Goal: Task Accomplishment & Management: Use online tool/utility

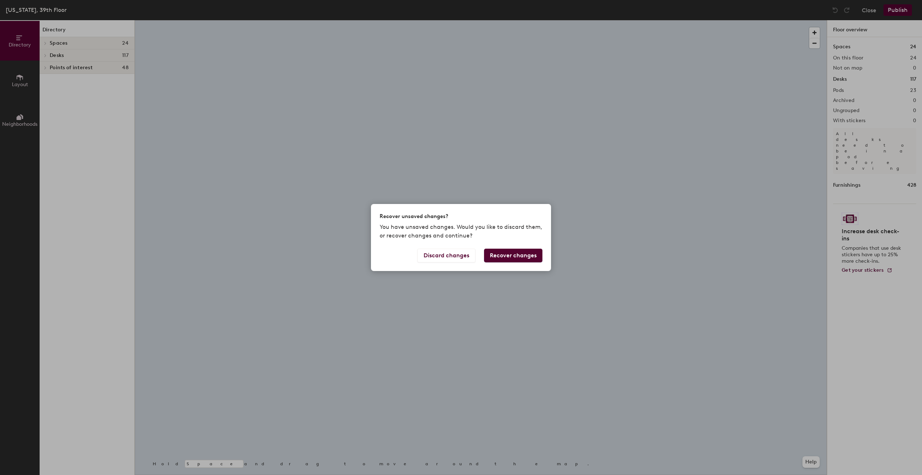
click at [426, 88] on div "Recover unsaved changes? You have unsaved changes. Would you like to discard th…" at bounding box center [461, 237] width 922 height 475
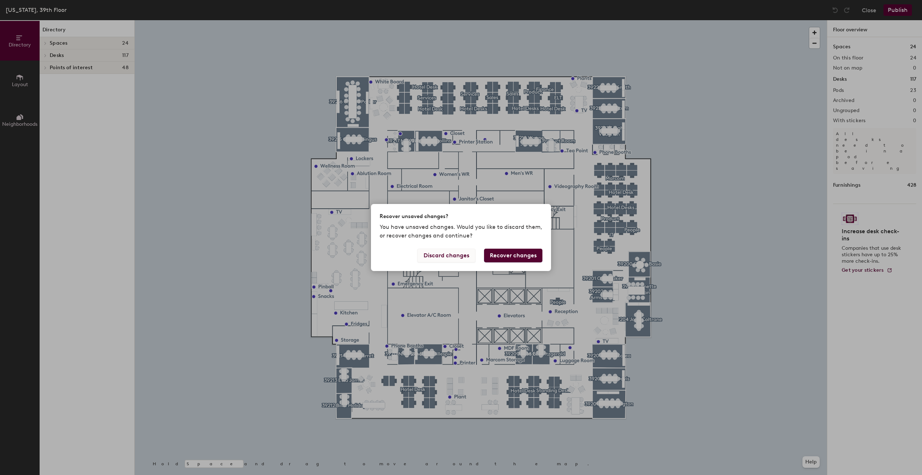
click at [436, 256] on button "Discard changes" at bounding box center [447, 256] width 58 height 14
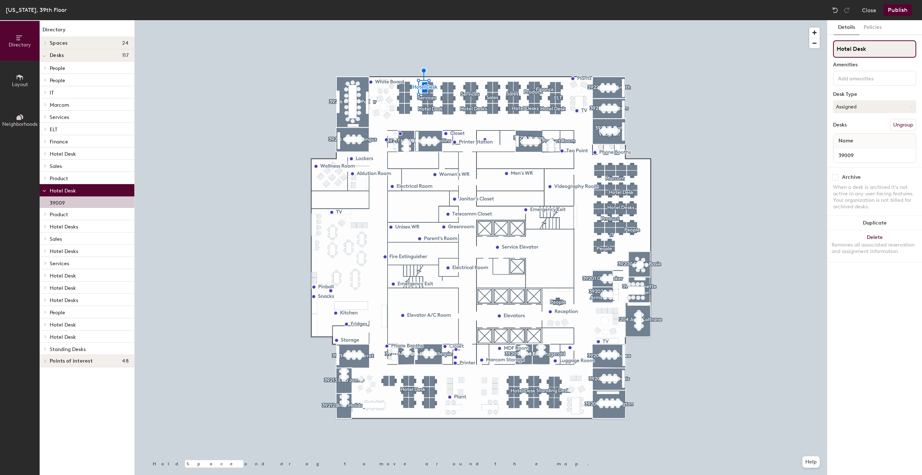
click at [878, 48] on input "Hotel Desk" at bounding box center [874, 48] width 83 height 17
click at [901, 124] on button "Ungroup" at bounding box center [903, 125] width 26 height 12
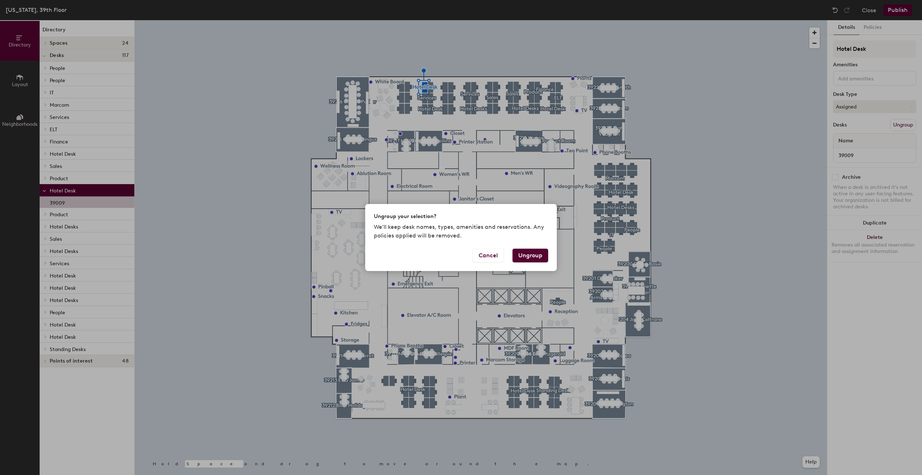
click at [527, 256] on button "Ungroup" at bounding box center [531, 256] width 36 height 14
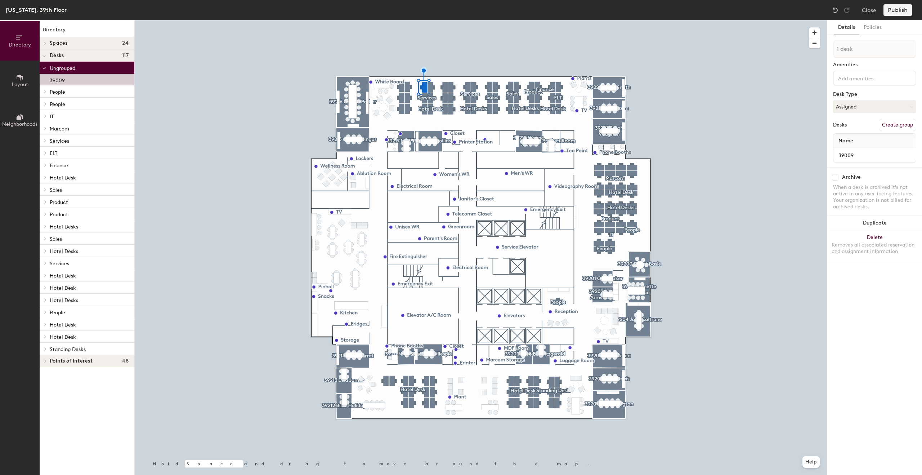
click at [420, 20] on div at bounding box center [481, 20] width 692 height 0
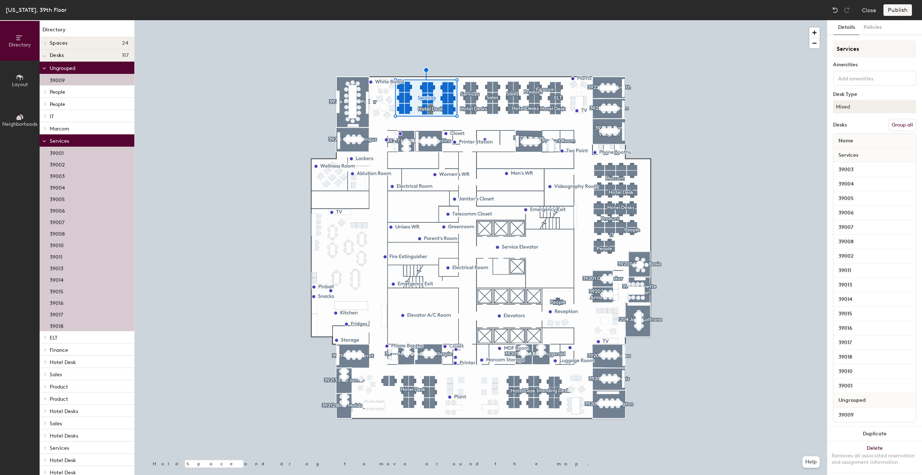
click at [895, 121] on button "Group all" at bounding box center [903, 125] width 28 height 12
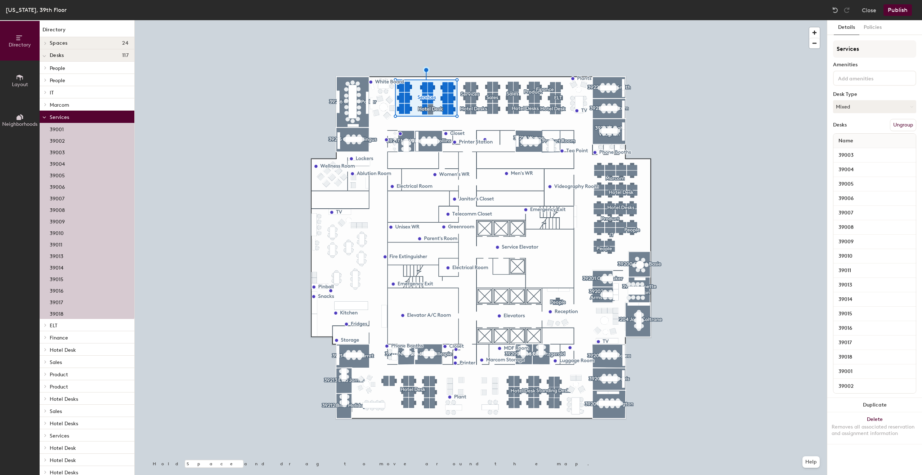
click at [902, 9] on button "Publish" at bounding box center [898, 10] width 28 height 12
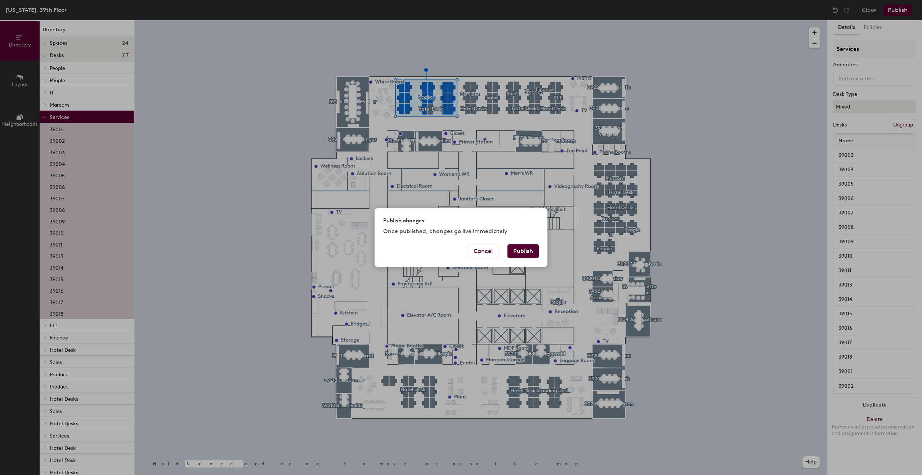
click at [527, 256] on button "Publish" at bounding box center [523, 251] width 31 height 14
